Goal: Information Seeking & Learning: Learn about a topic

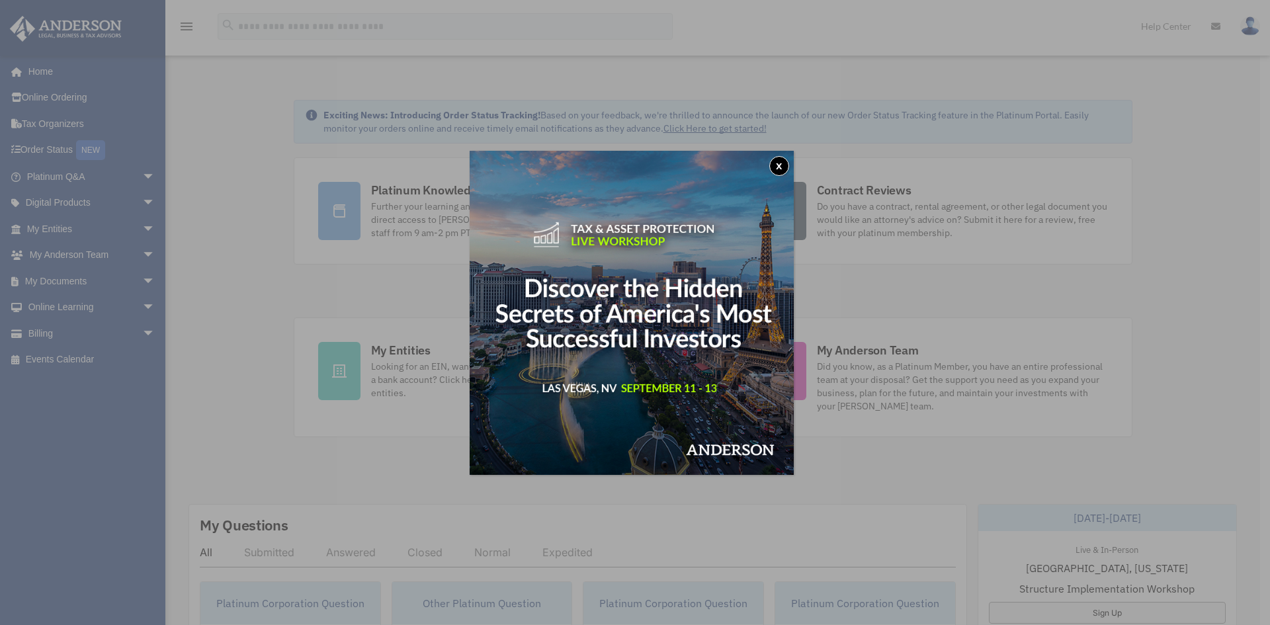
click at [783, 169] on button "x" at bounding box center [779, 166] width 20 height 20
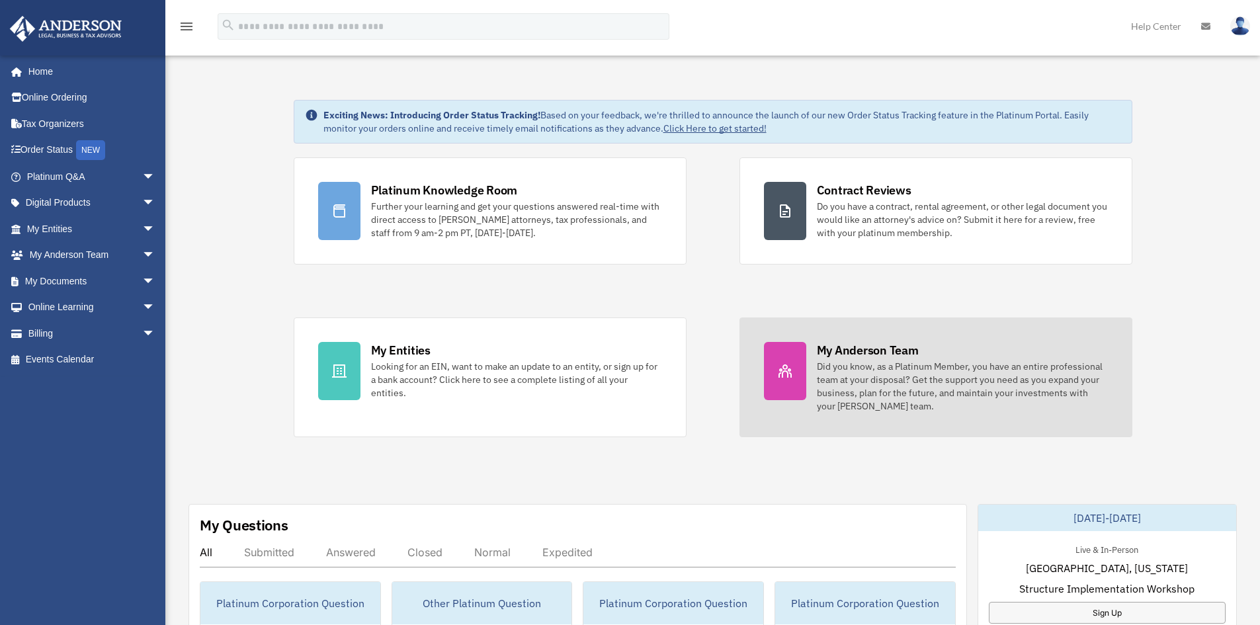
click at [982, 391] on div "Did you know, as a Platinum Member, you have an entire professional team at you…" at bounding box center [962, 386] width 291 height 53
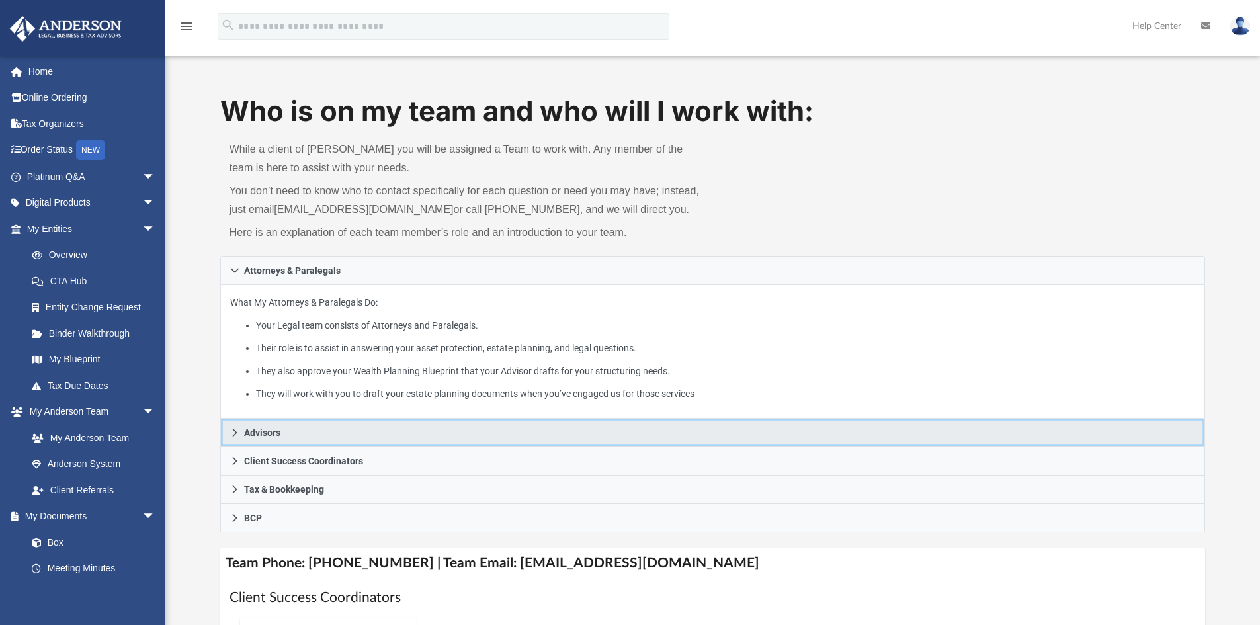
click at [237, 433] on icon at bounding box center [234, 432] width 9 height 9
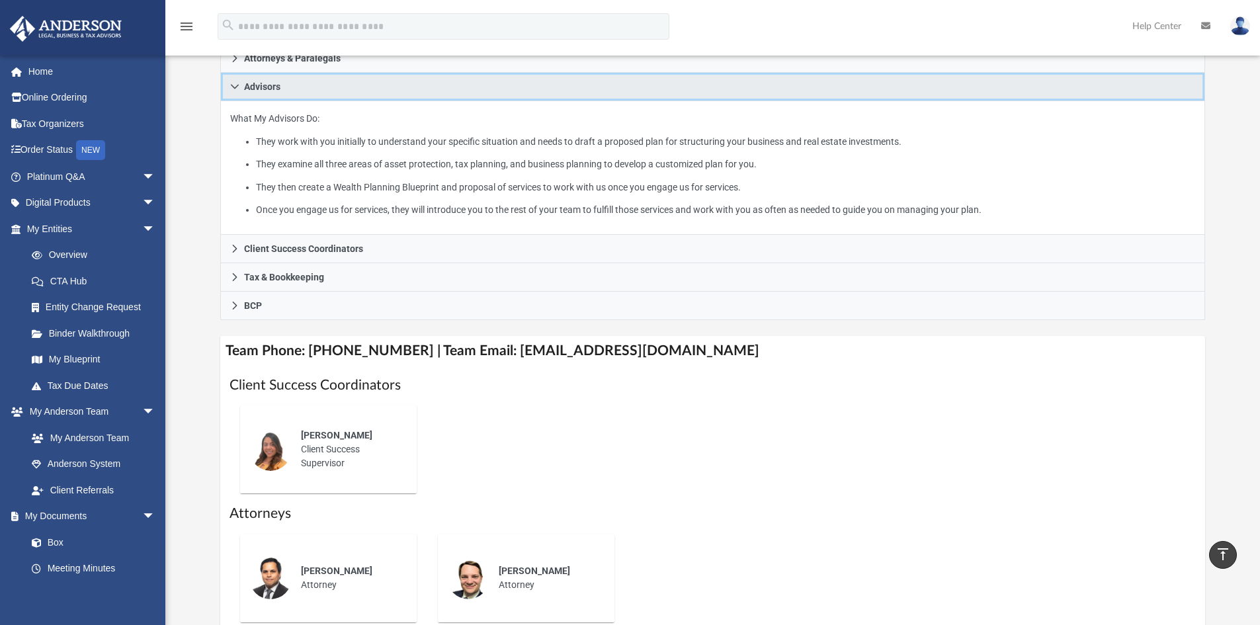
scroll to position [132, 0]
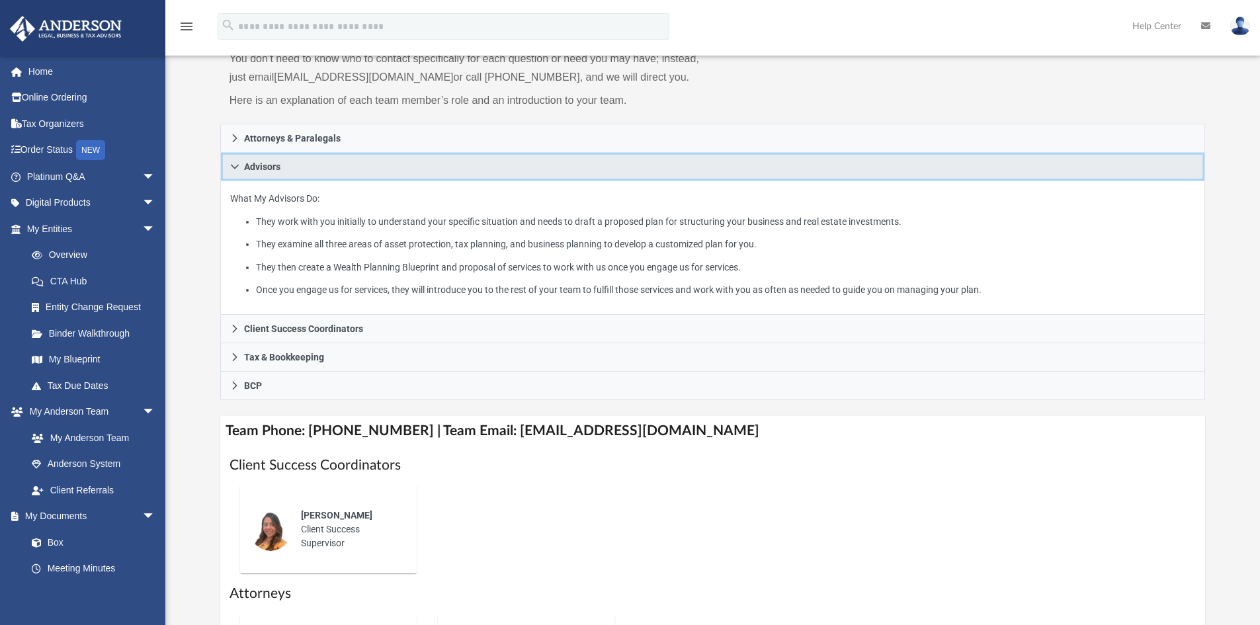
click at [234, 170] on icon at bounding box center [234, 166] width 9 height 9
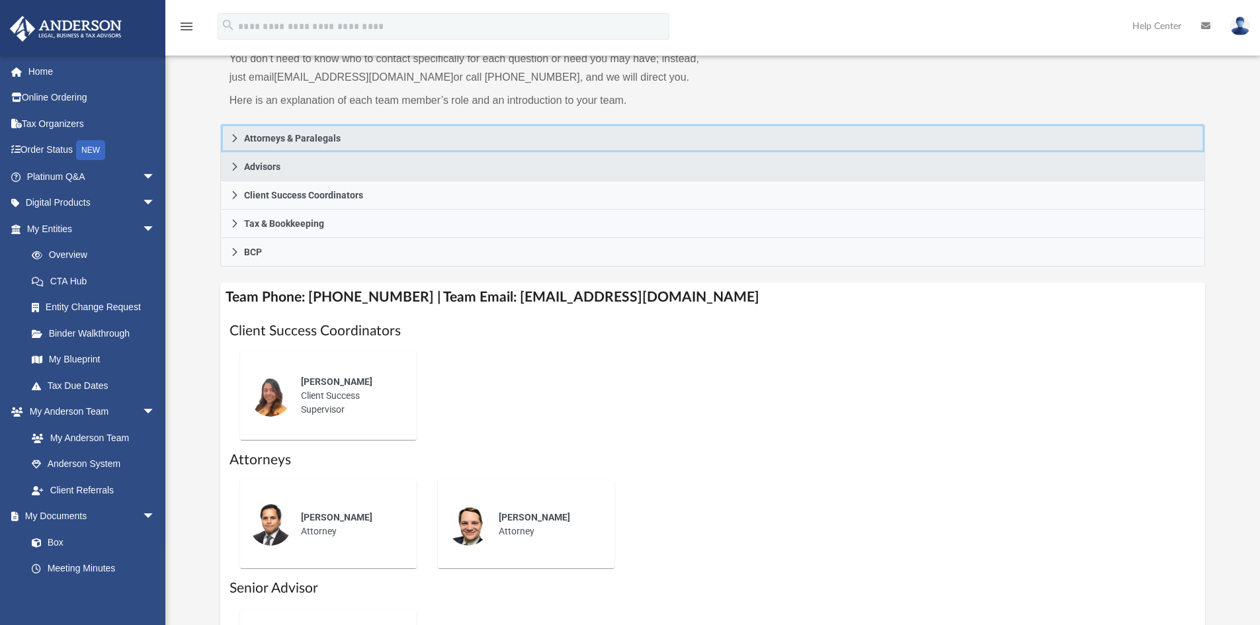
click at [231, 143] on link "Attorneys & Paralegals" at bounding box center [712, 138] width 985 height 29
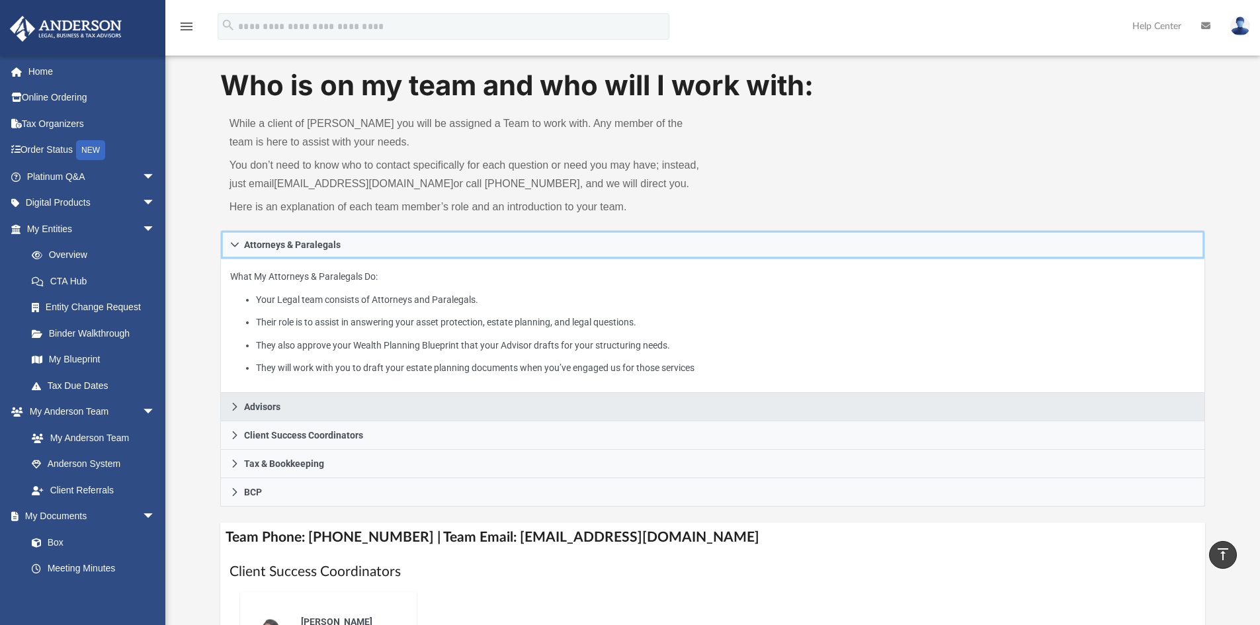
scroll to position [0, 0]
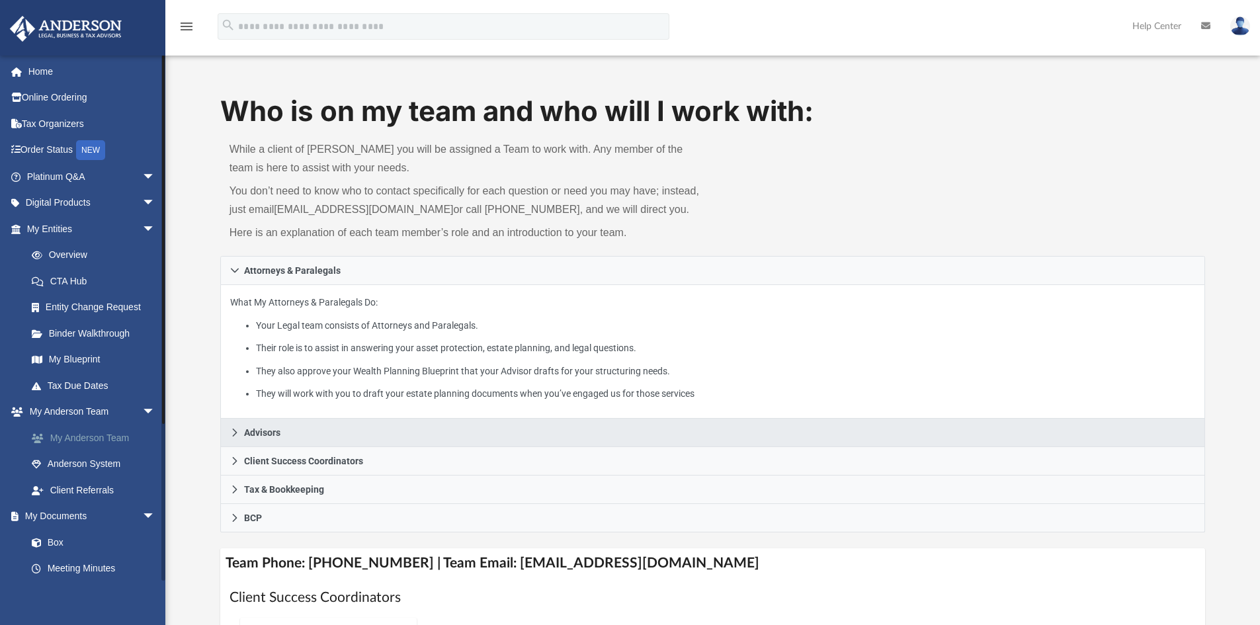
click at [77, 438] on link "My Anderson Team" at bounding box center [97, 438] width 157 height 26
click at [142, 175] on span "arrow_drop_down" at bounding box center [155, 176] width 26 height 27
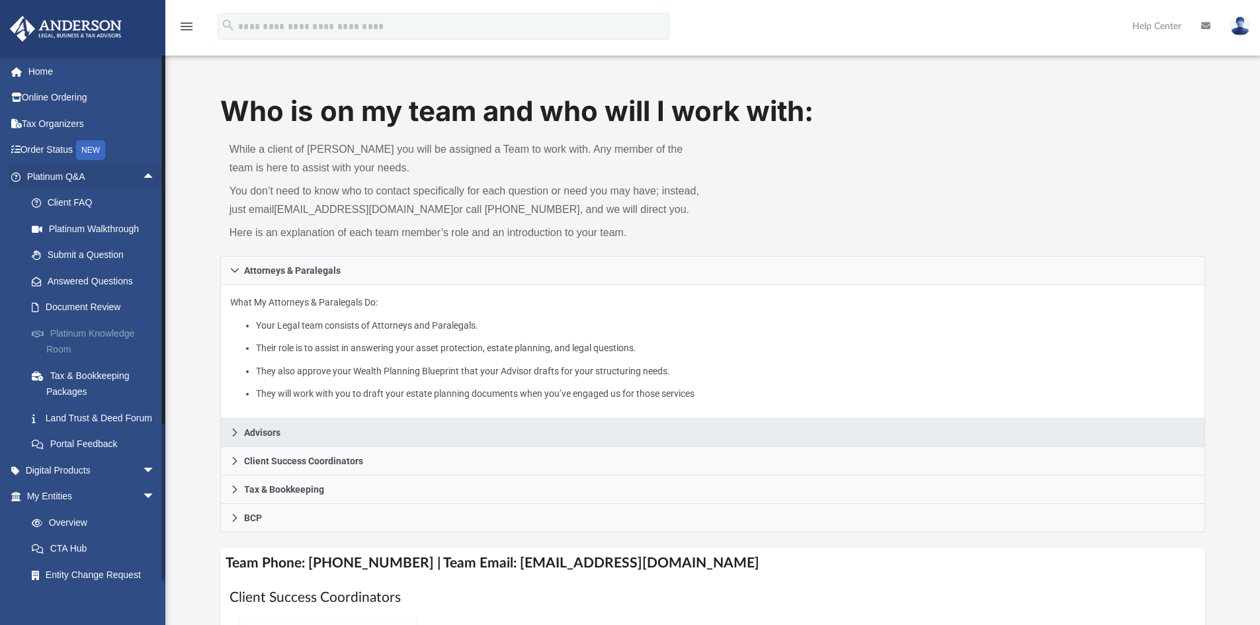
click at [101, 330] on link "Platinum Knowledge Room" at bounding box center [97, 341] width 157 height 42
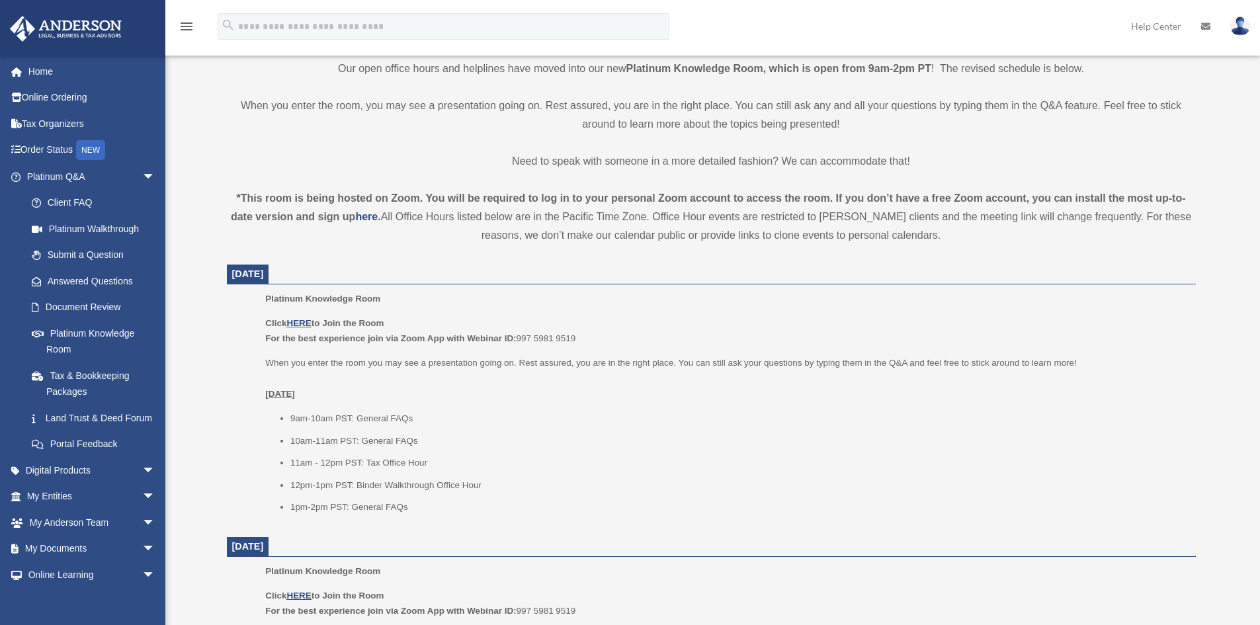
scroll to position [331, 0]
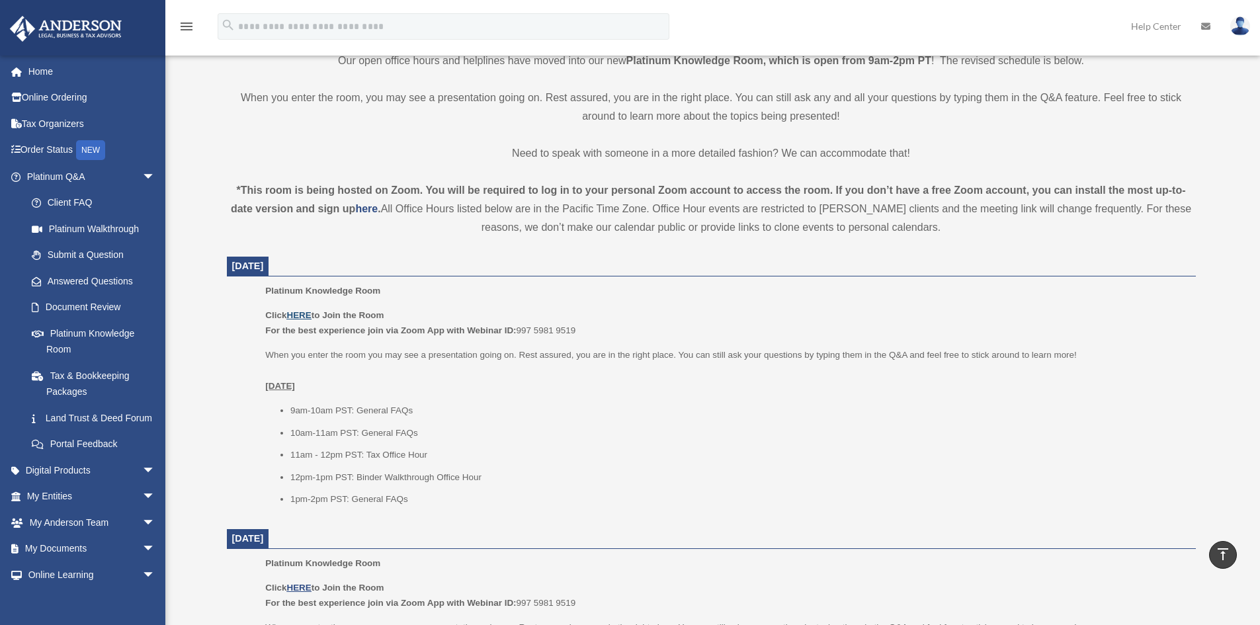
click at [305, 315] on u "HERE" at bounding box center [298, 315] width 24 height 10
click at [142, 177] on span "arrow_drop_down" at bounding box center [155, 176] width 26 height 27
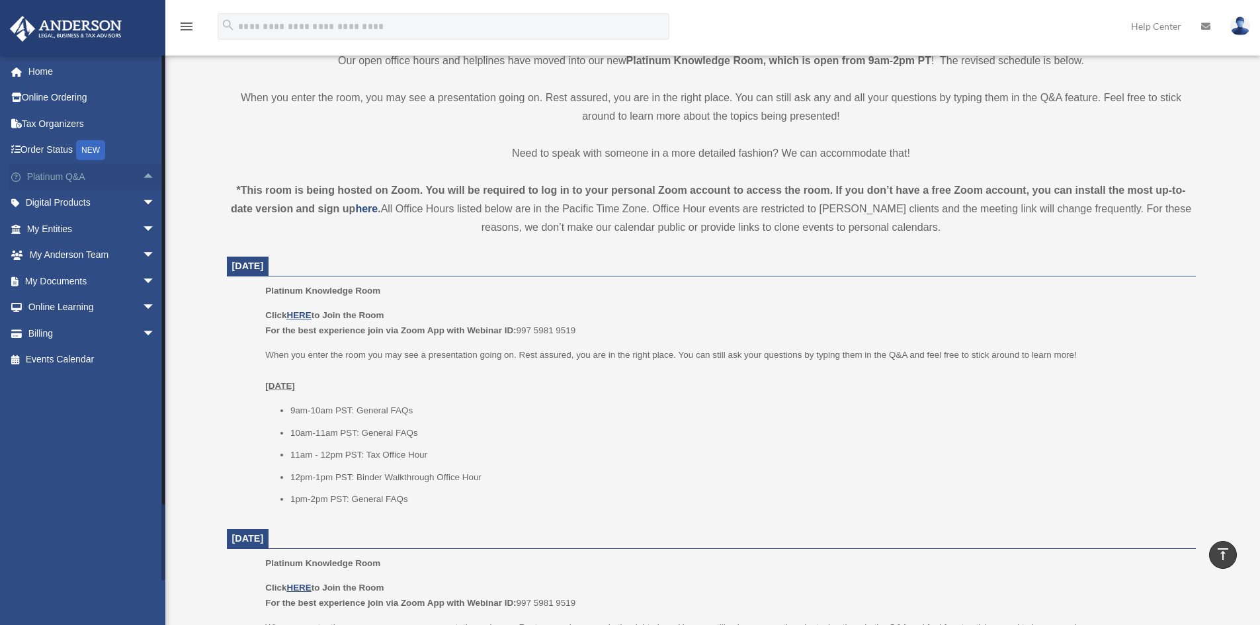
click at [142, 178] on span "arrow_drop_up" at bounding box center [155, 176] width 26 height 27
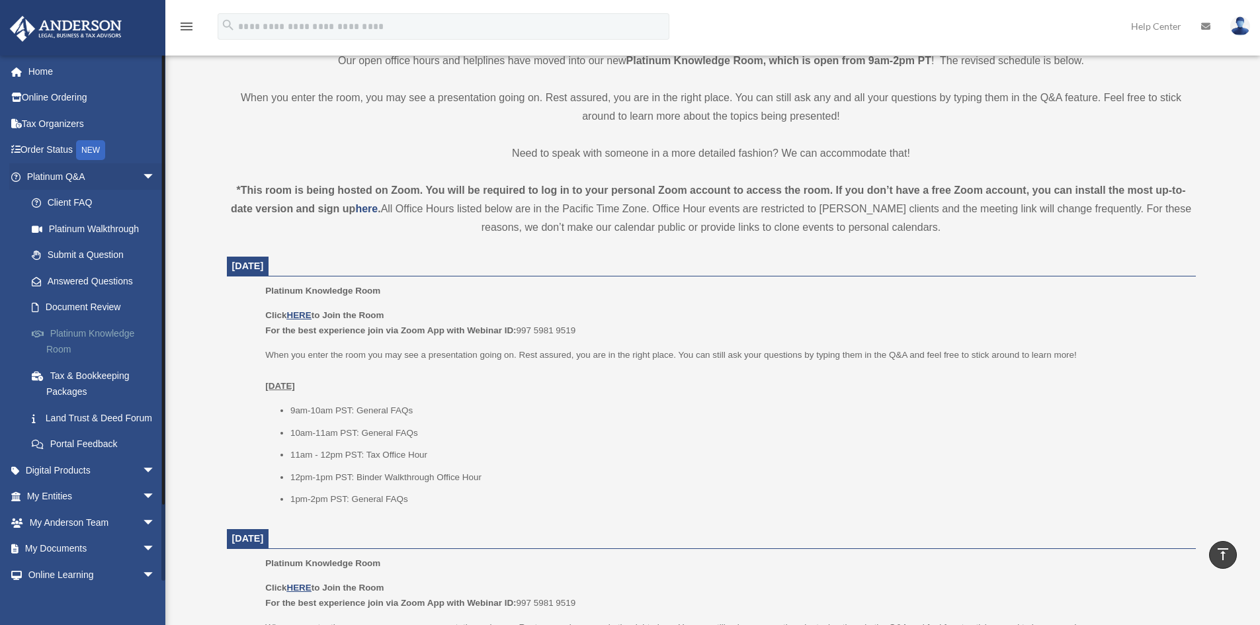
click at [65, 333] on link "Platinum Knowledge Room" at bounding box center [97, 341] width 157 height 42
